Goal: Task Accomplishment & Management: Complete application form

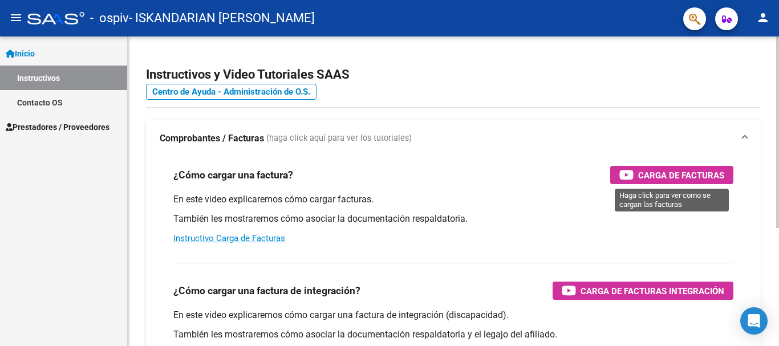
click at [699, 168] on span "Carga de Facturas" at bounding box center [681, 175] width 86 height 14
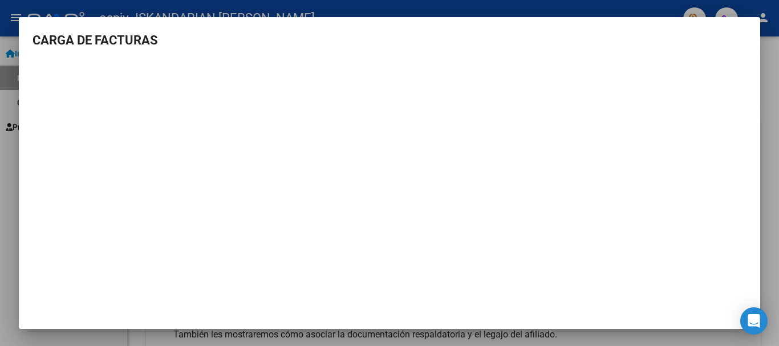
scroll to position [1, 0]
click at [779, 77] on div at bounding box center [389, 173] width 779 height 346
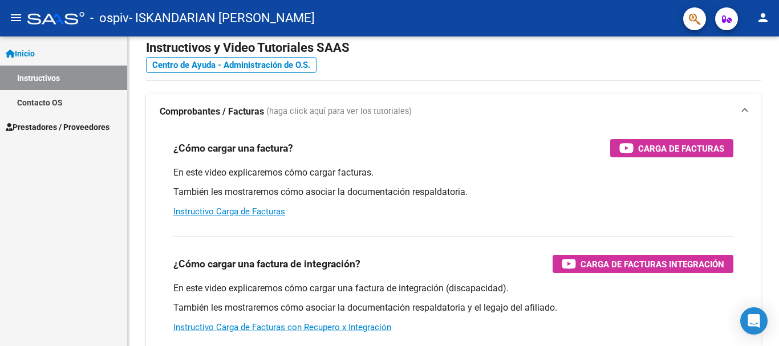
scroll to position [0, 0]
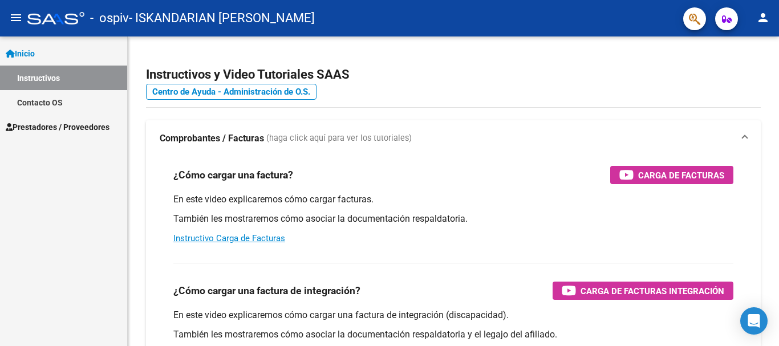
click at [60, 127] on span "Prestadores / Proveedores" at bounding box center [58, 127] width 104 height 13
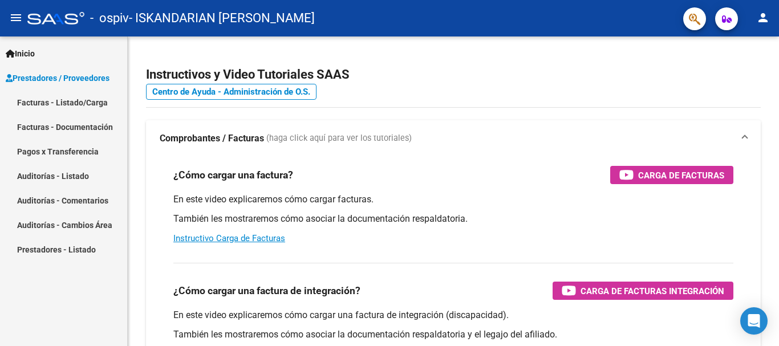
click at [60, 127] on link "Facturas - Documentación" at bounding box center [63, 127] width 127 height 25
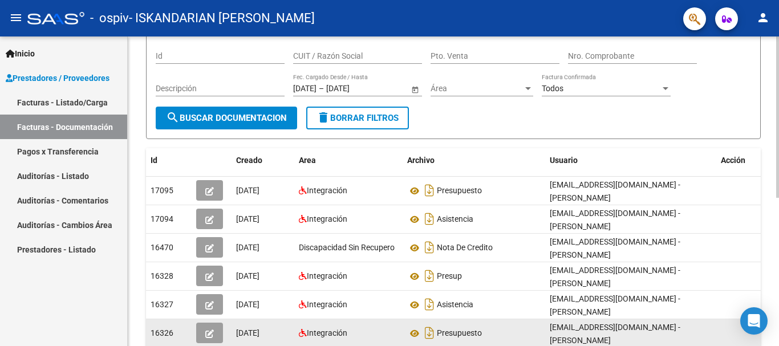
scroll to position [114, 0]
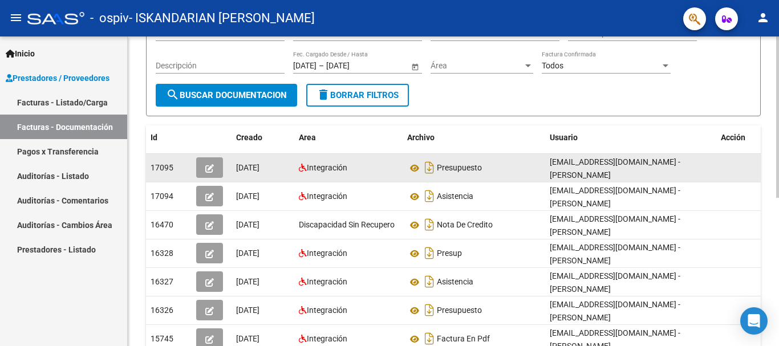
click at [544, 164] on datatable-body-cell "Presupuesto" at bounding box center [474, 168] width 143 height 28
click at [210, 167] on icon "button" at bounding box center [209, 168] width 9 height 9
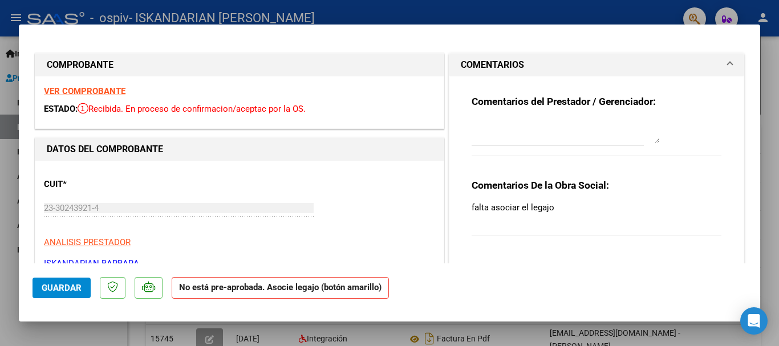
click at [511, 205] on p "falta asociar el legajo" at bounding box center [597, 207] width 250 height 13
click at [506, 217] on div "Comentarios De la Obra Social: falta asociar el legajo" at bounding box center [597, 214] width 250 height 70
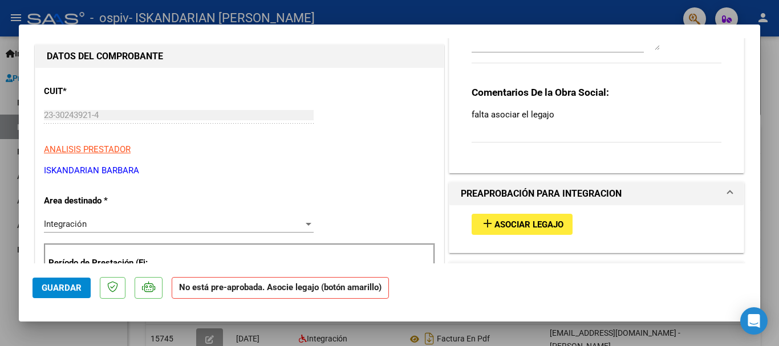
scroll to position [171, 0]
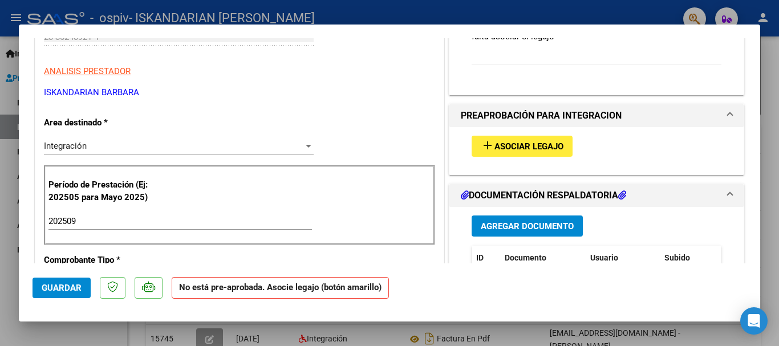
click at [513, 153] on button "add Asociar Legajo" at bounding box center [522, 146] width 101 height 21
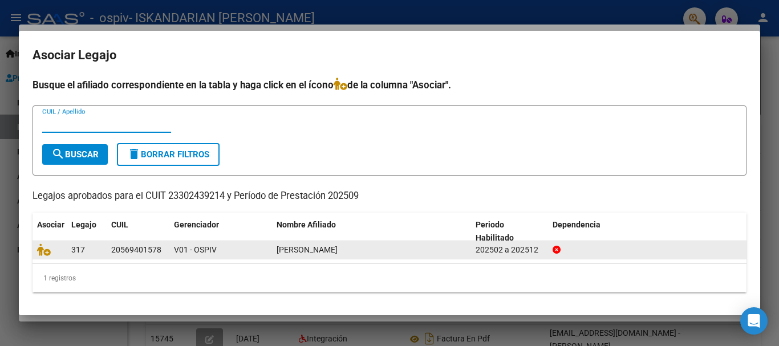
click at [123, 246] on div "20569401578" at bounding box center [136, 250] width 50 height 13
click at [485, 254] on div "202502 a 202512" at bounding box center [510, 250] width 68 height 13
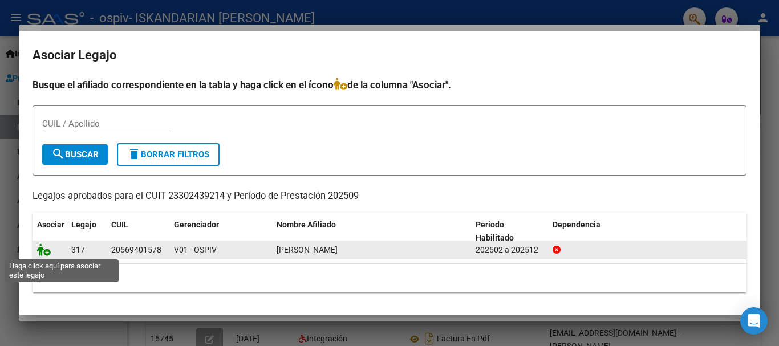
click at [46, 255] on icon at bounding box center [44, 250] width 14 height 13
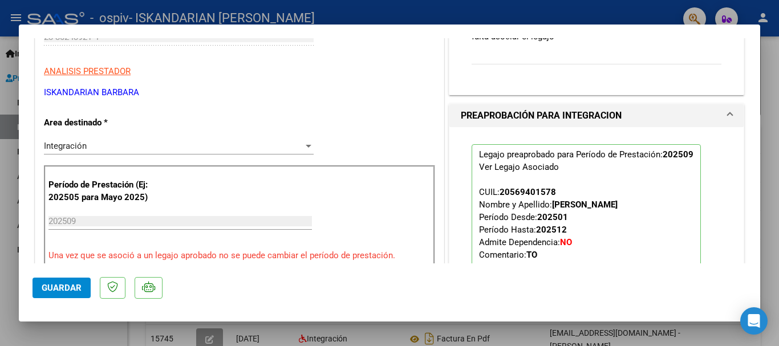
click at [69, 279] on button "Guardar" at bounding box center [62, 288] width 58 height 21
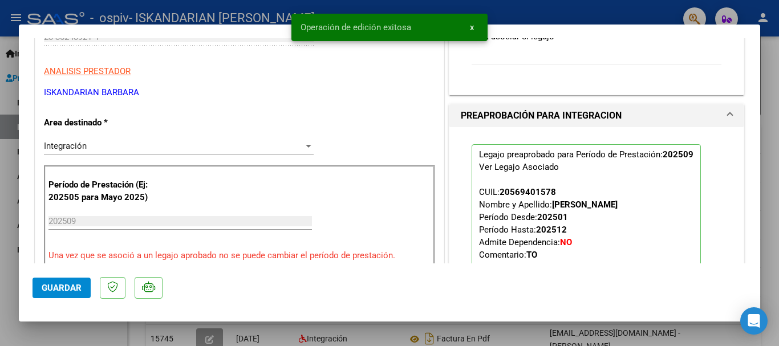
click at [80, 292] on span "Guardar" at bounding box center [62, 288] width 40 height 10
click at [475, 30] on button "x" at bounding box center [472, 27] width 22 height 21
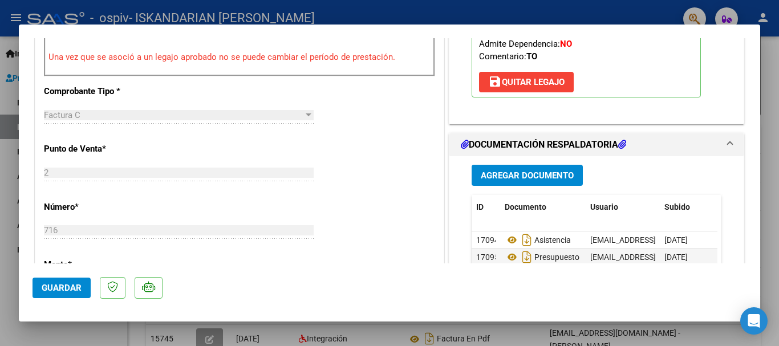
scroll to position [513, 0]
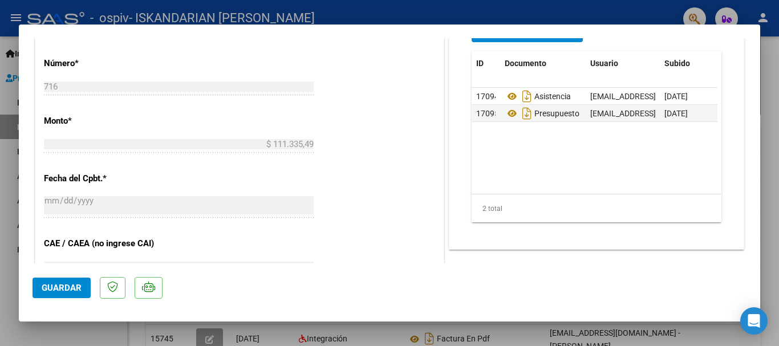
click at [22, 15] on div at bounding box center [389, 173] width 779 height 346
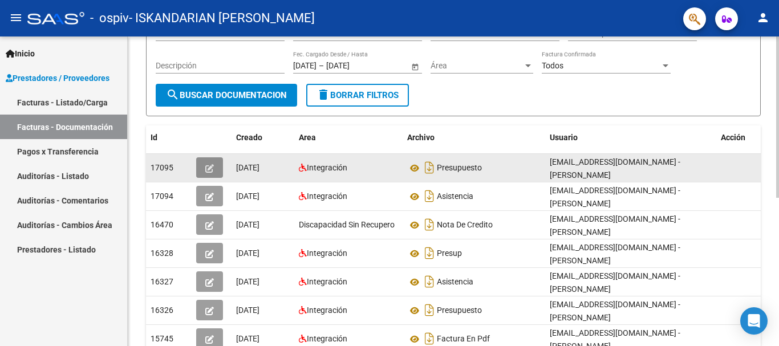
click at [213, 166] on icon "button" at bounding box center [209, 168] width 9 height 9
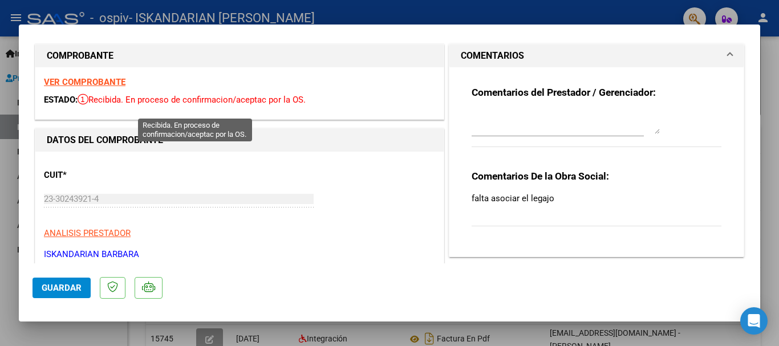
scroll to position [0, 0]
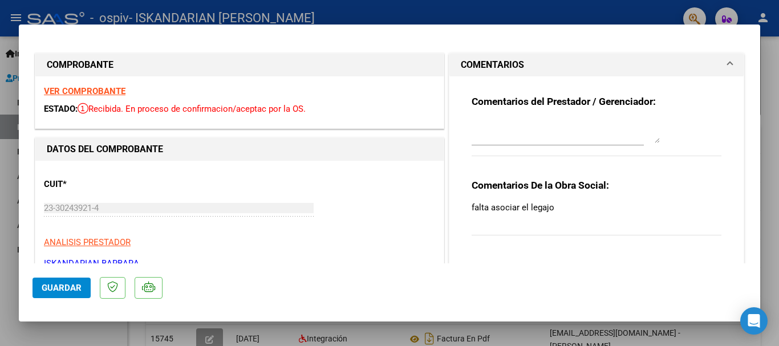
click at [384, 18] on div at bounding box center [389, 173] width 779 height 346
